Goal: Task Accomplishment & Management: Manage account settings

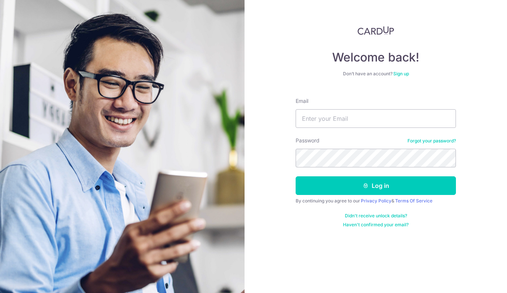
type input "[EMAIL_ADDRESS][DOMAIN_NAME]"
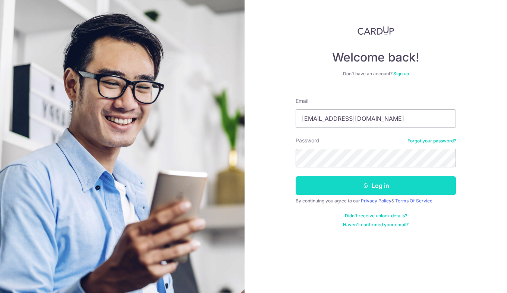
click at [368, 179] on button "Log in" at bounding box center [376, 185] width 160 height 19
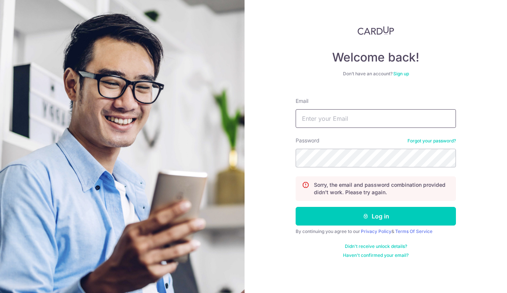
click at [372, 119] on input "Email" at bounding box center [376, 118] width 160 height 19
type input "[EMAIL_ADDRESS][DOMAIN_NAME]"
click at [296, 207] on button "Log in" at bounding box center [376, 216] width 160 height 19
